Goal: Complete application form

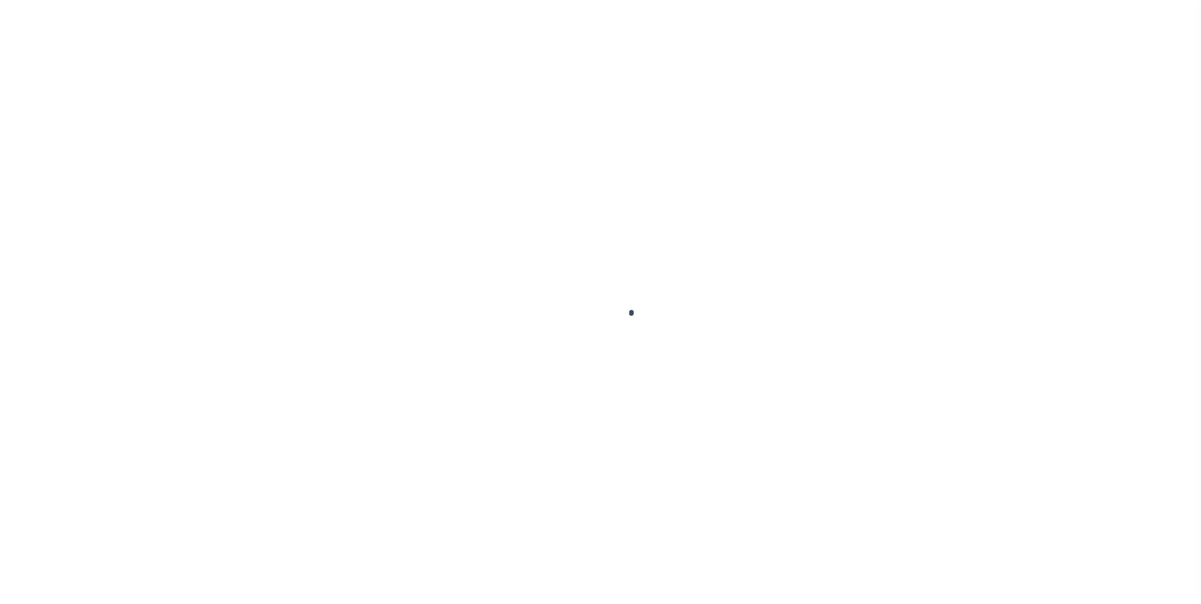
scroll to position [13, 0]
type input "500726200"
type input "Khaled I Jaroun"
select select
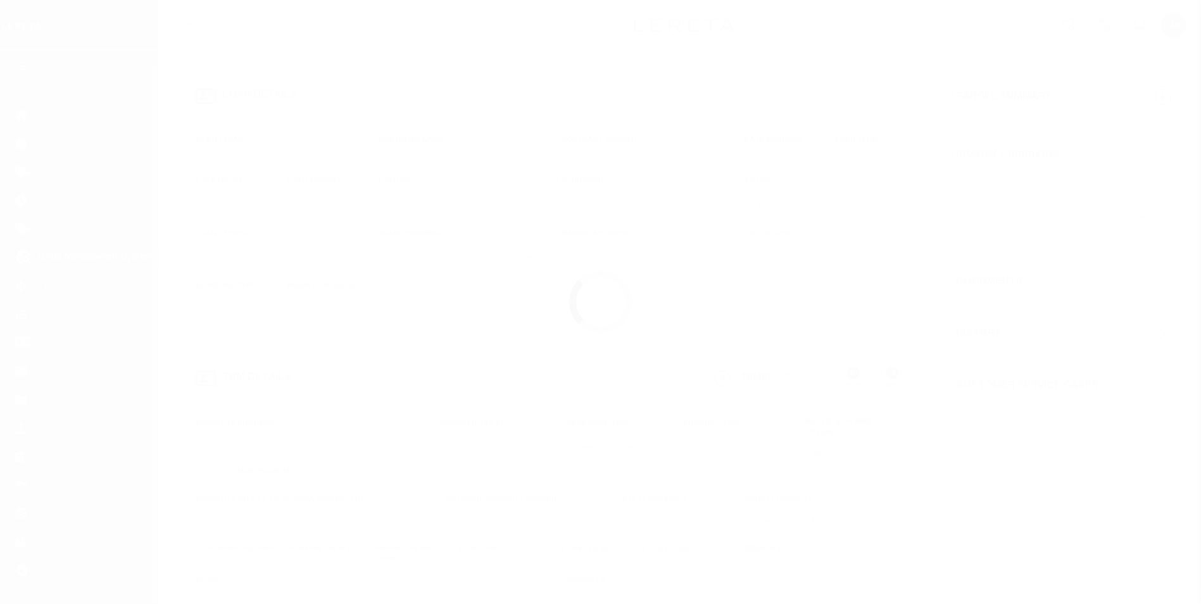
select select "100"
select select "NonEscrow"
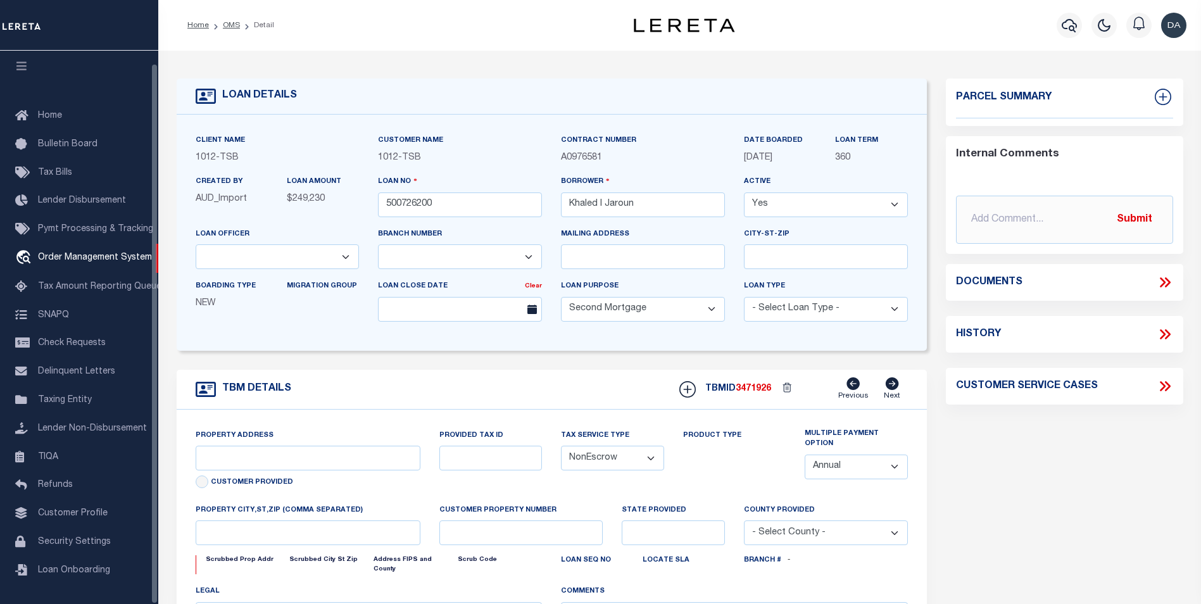
select select "4117"
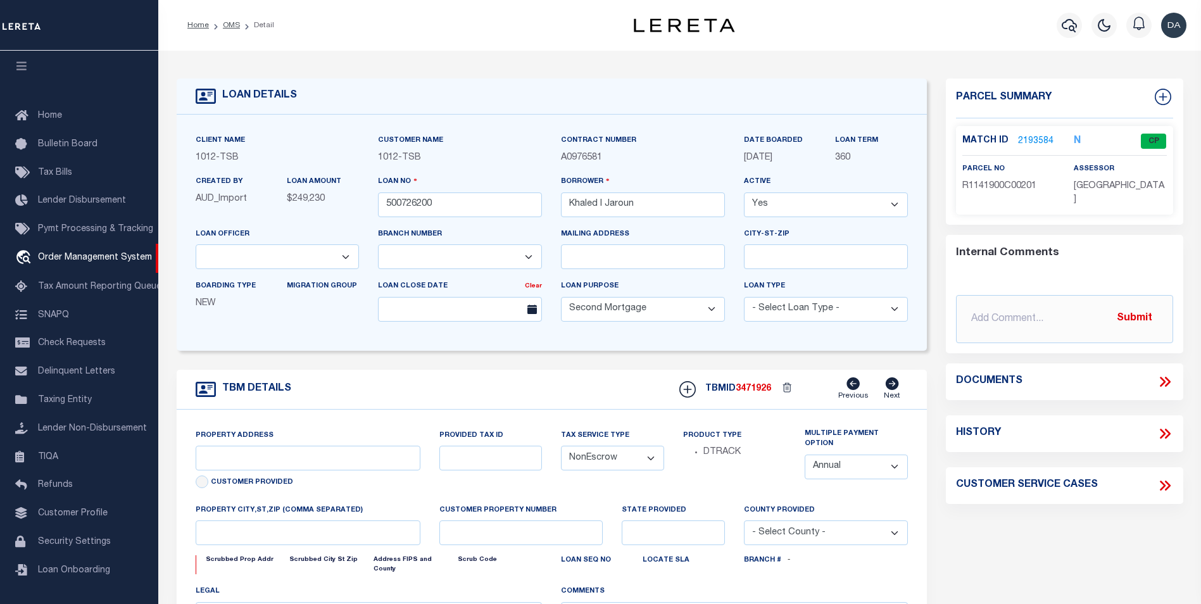
select select "9845"
type input "[STREET_ADDRESS]"
select select
type input "[PERSON_NAME][GEOGRAPHIC_DATA]"
type input "[GEOGRAPHIC_DATA]"
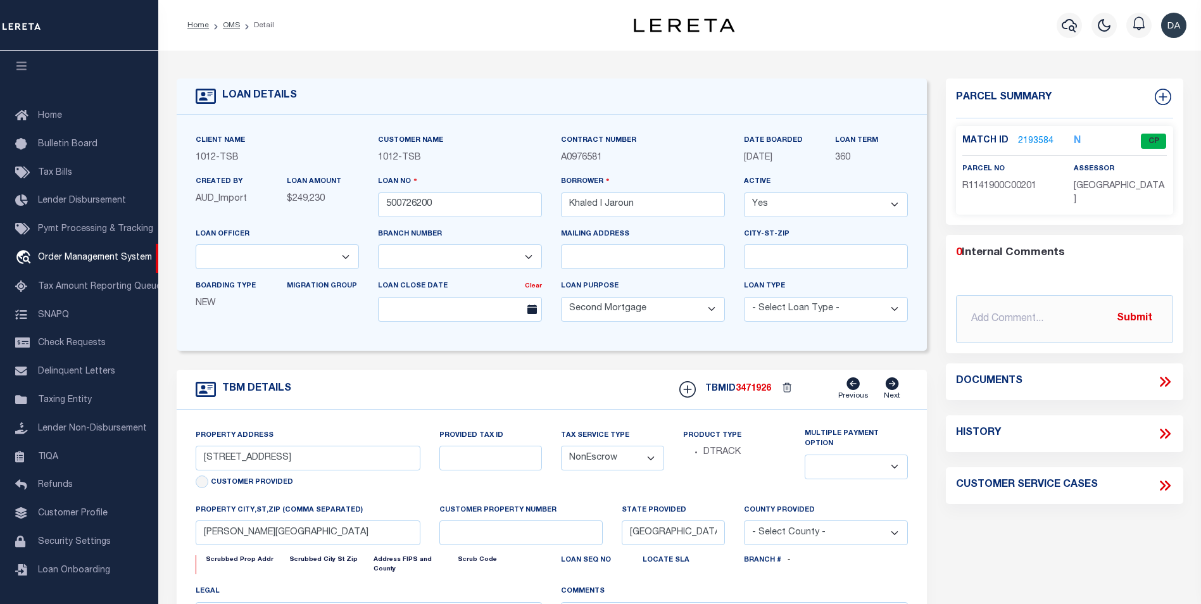
select select
click at [1164, 374] on icon at bounding box center [1165, 382] width 16 height 16
